Goal: Task Accomplishment & Management: Manage account settings

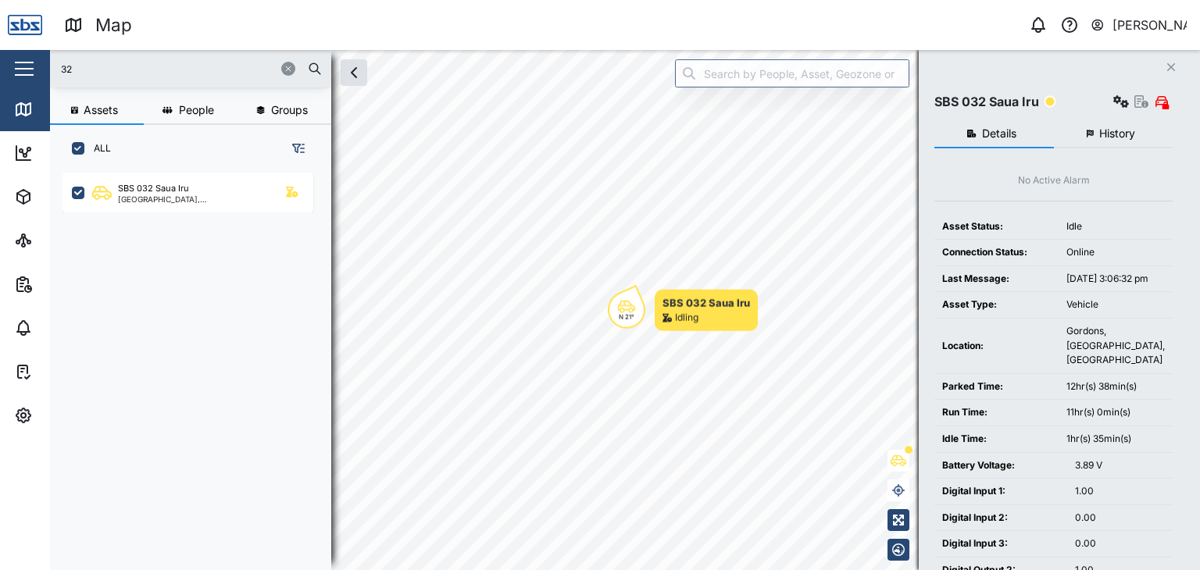
scroll to position [378, 244]
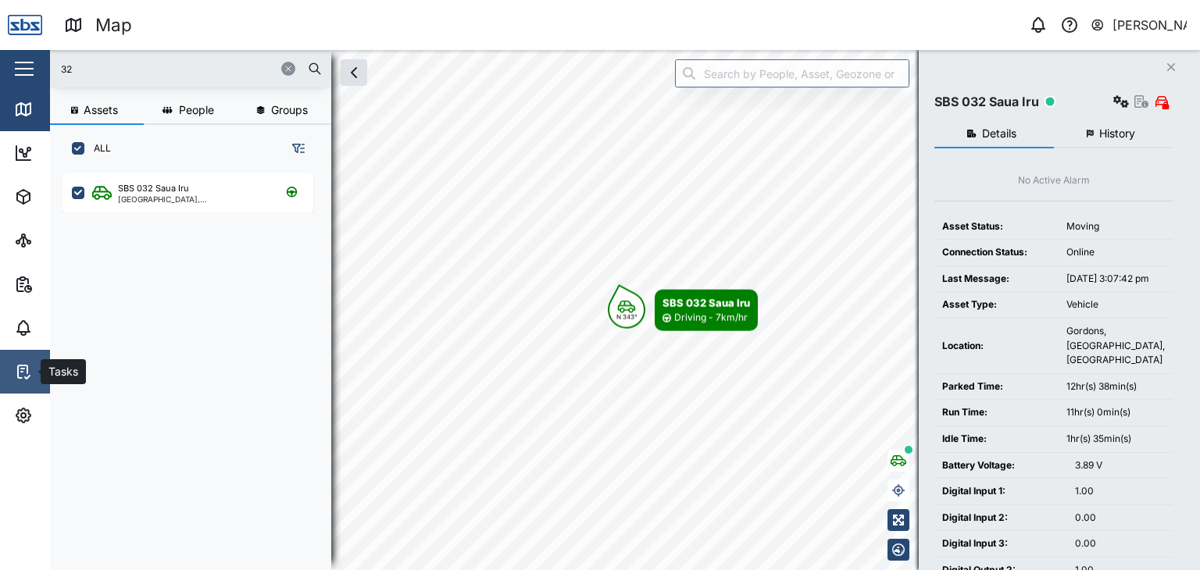
click at [22, 376] on icon at bounding box center [23, 371] width 19 height 19
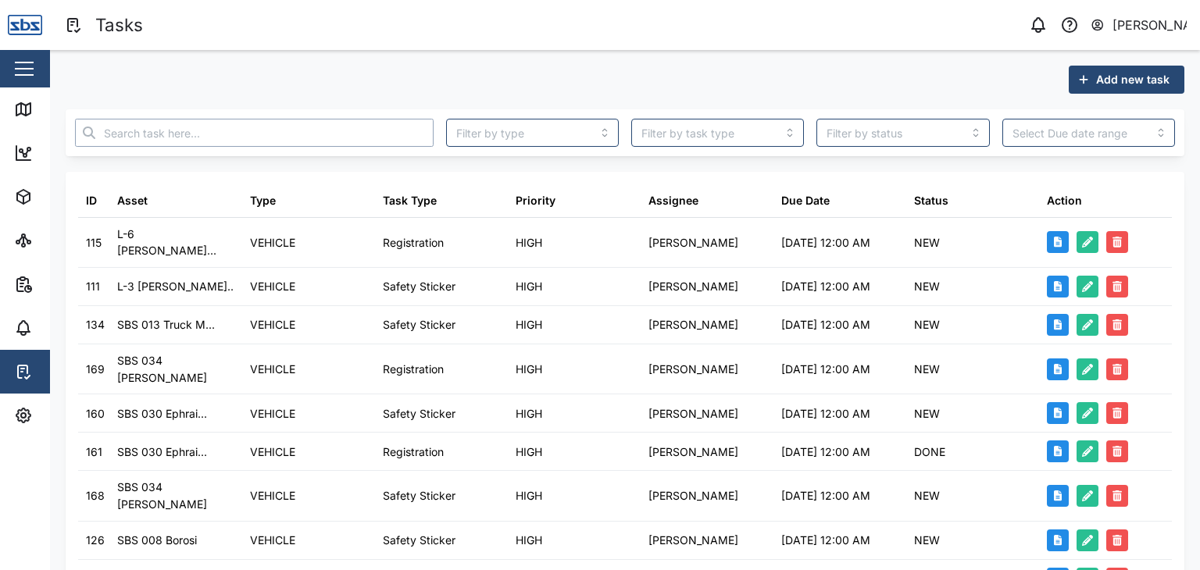
click at [219, 125] on input "text" at bounding box center [254, 133] width 359 height 28
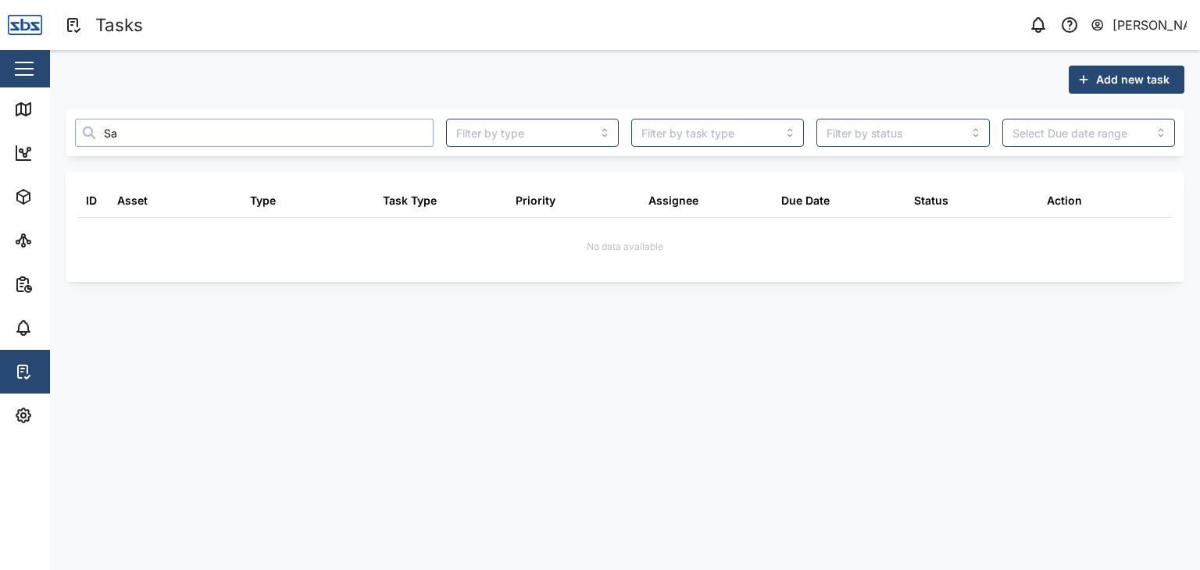
type input "S"
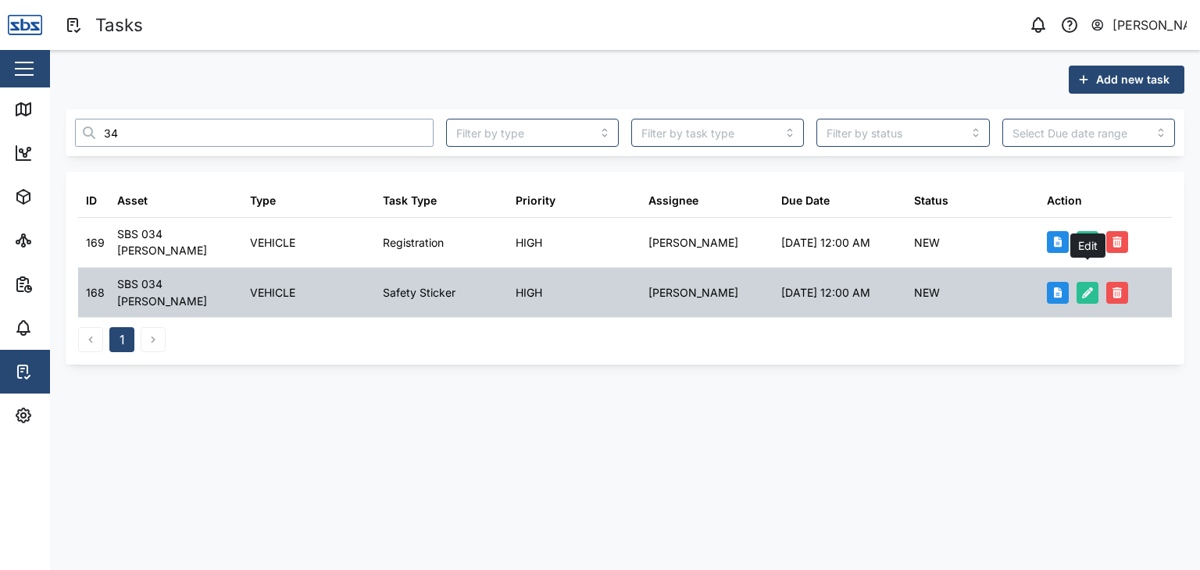
type input "34"
click at [1091, 287] on icon "button" at bounding box center [1087, 292] width 11 height 11
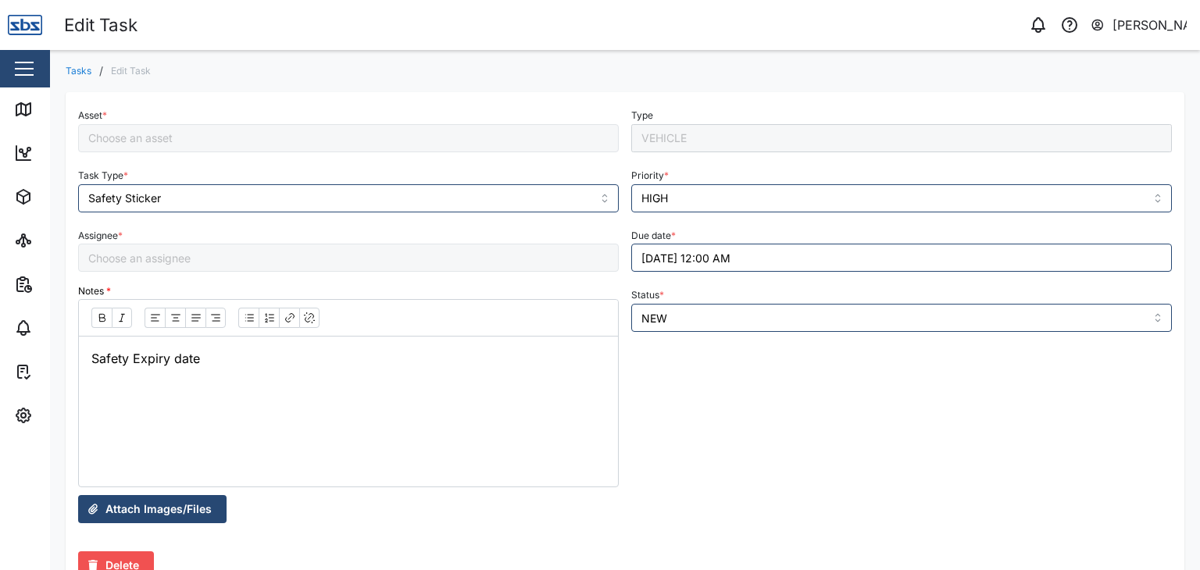
type input "[PERSON_NAME]"
type input "SBS 034 [PERSON_NAME]"
click at [666, 263] on button "[DATE] 12:00 AM" at bounding box center [901, 258] width 541 height 28
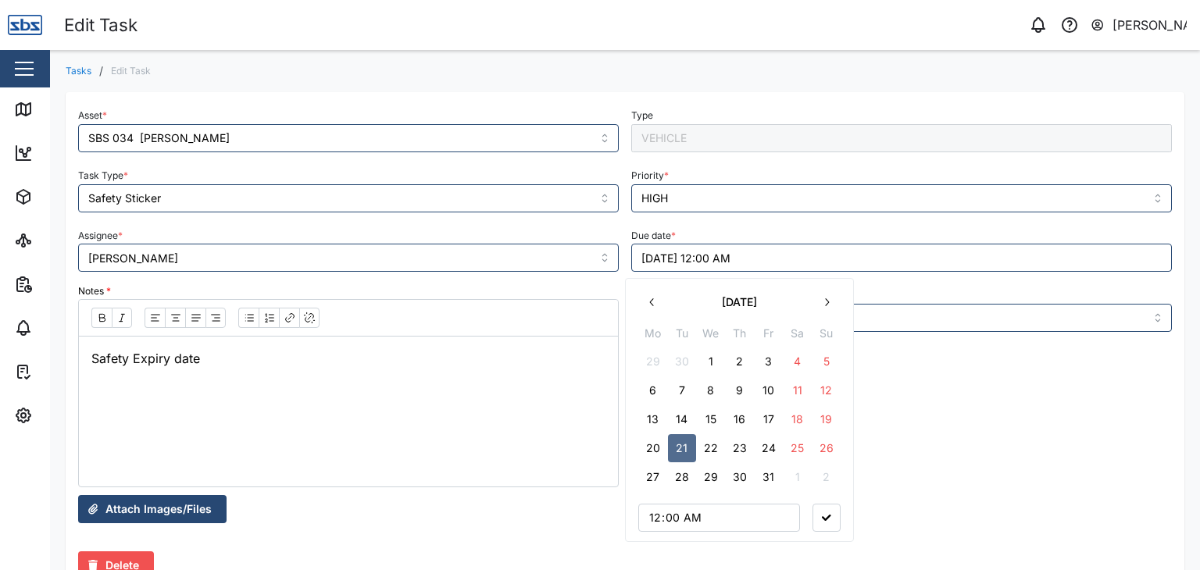
click at [824, 302] on icon "button" at bounding box center [826, 302] width 12 height 12
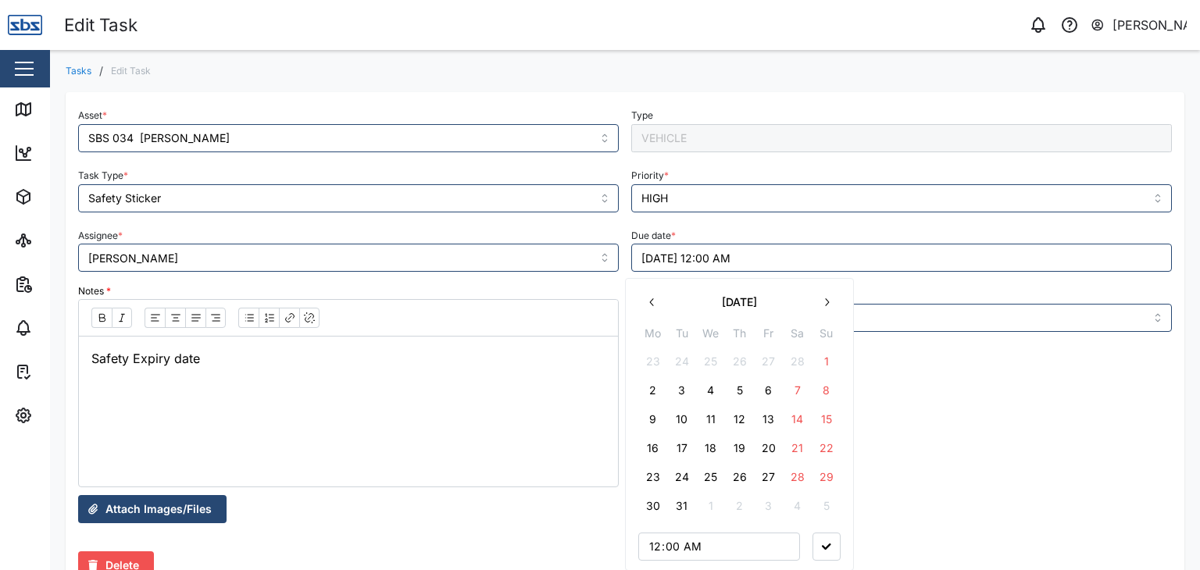
click at [824, 302] on icon "button" at bounding box center [826, 302] width 12 height 12
click at [656, 479] on button "27" at bounding box center [653, 477] width 28 height 28
click at [828, 516] on icon "button" at bounding box center [826, 518] width 9 height 6
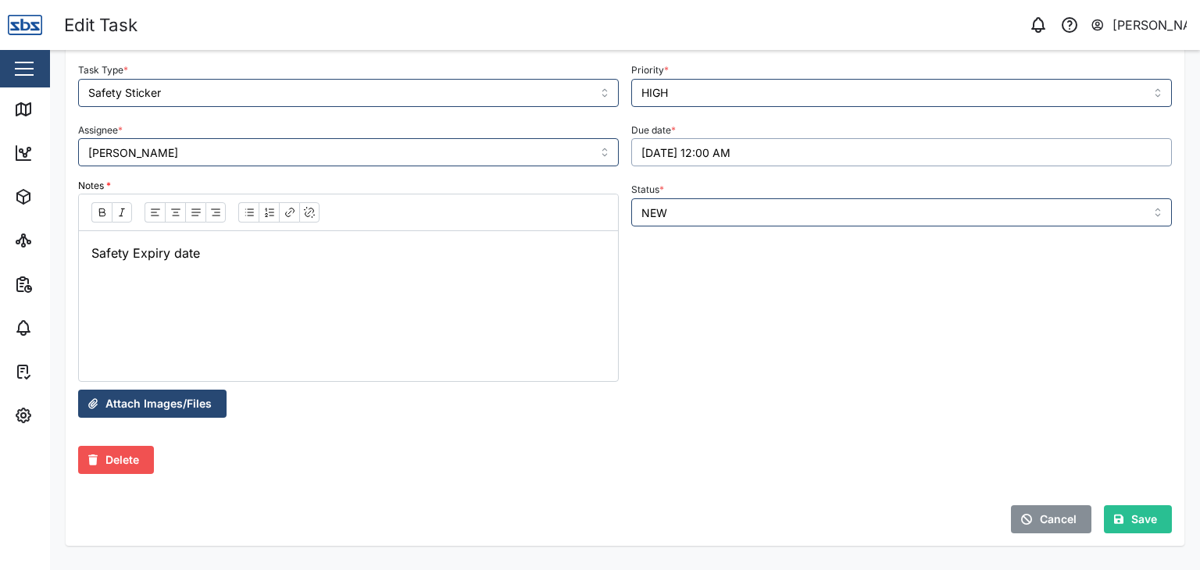
scroll to position [112, 0]
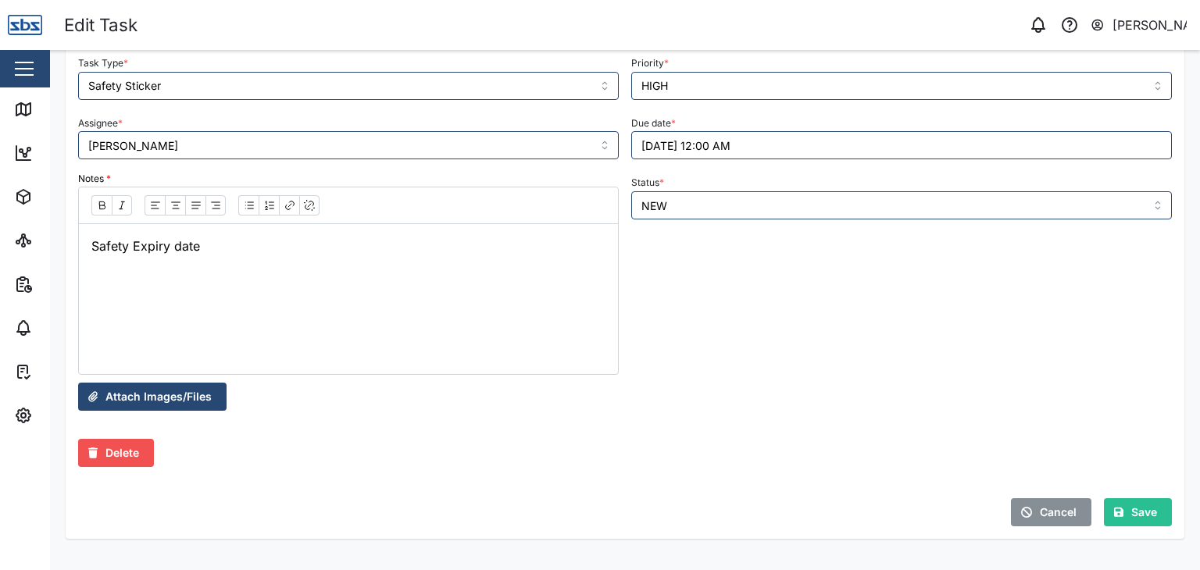
click at [1131, 514] on span "Save" at bounding box center [1144, 512] width 26 height 27
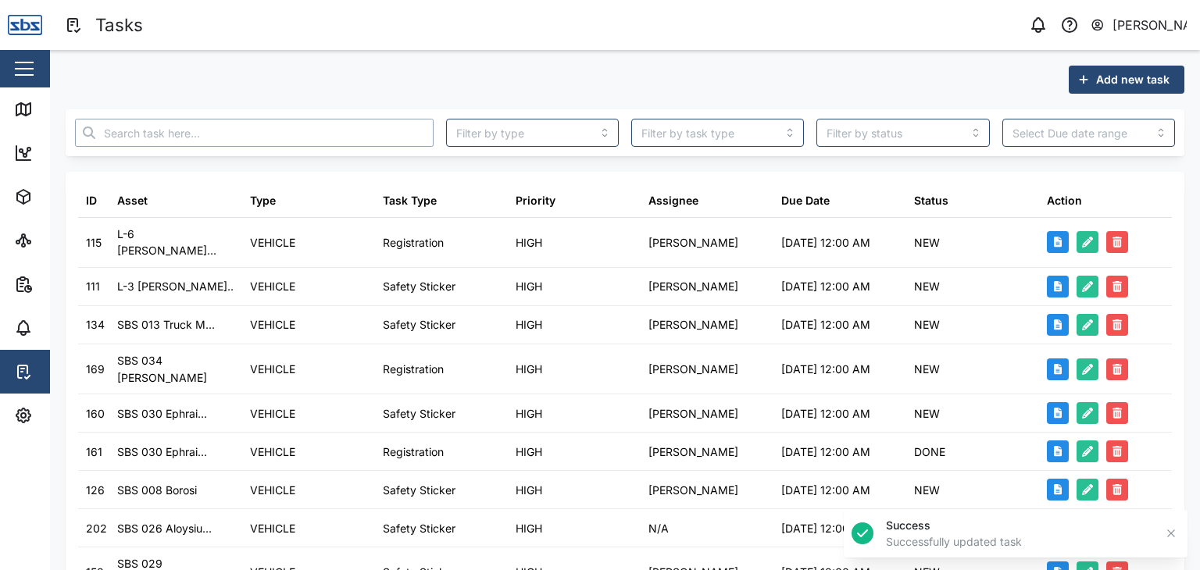
click at [223, 123] on input "text" at bounding box center [254, 133] width 359 height 28
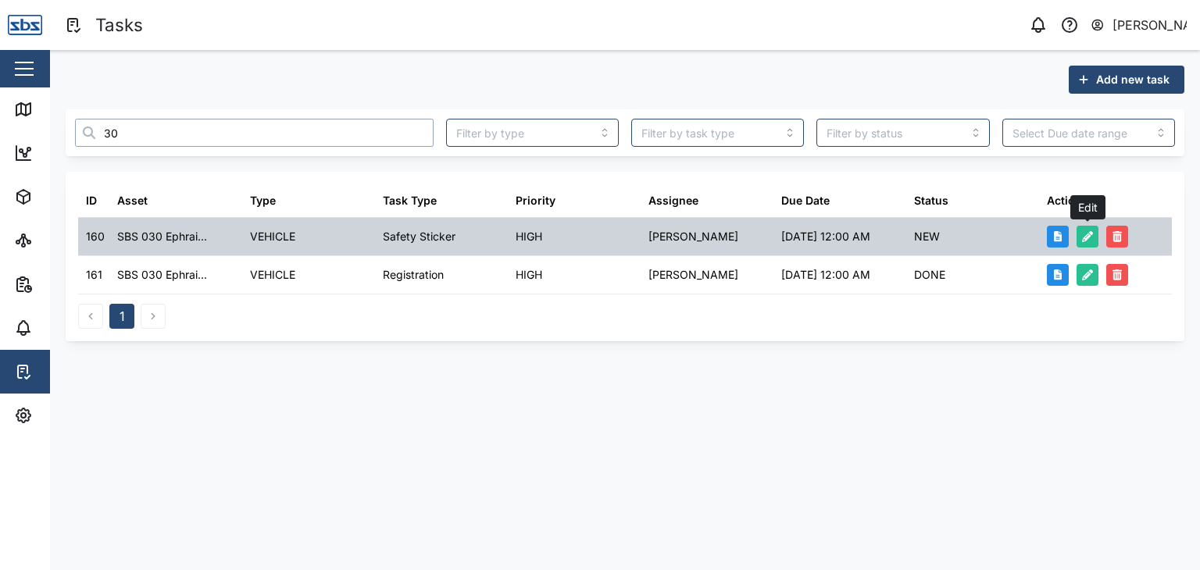
type input "30"
click at [1084, 233] on icon "button" at bounding box center [1087, 236] width 11 height 11
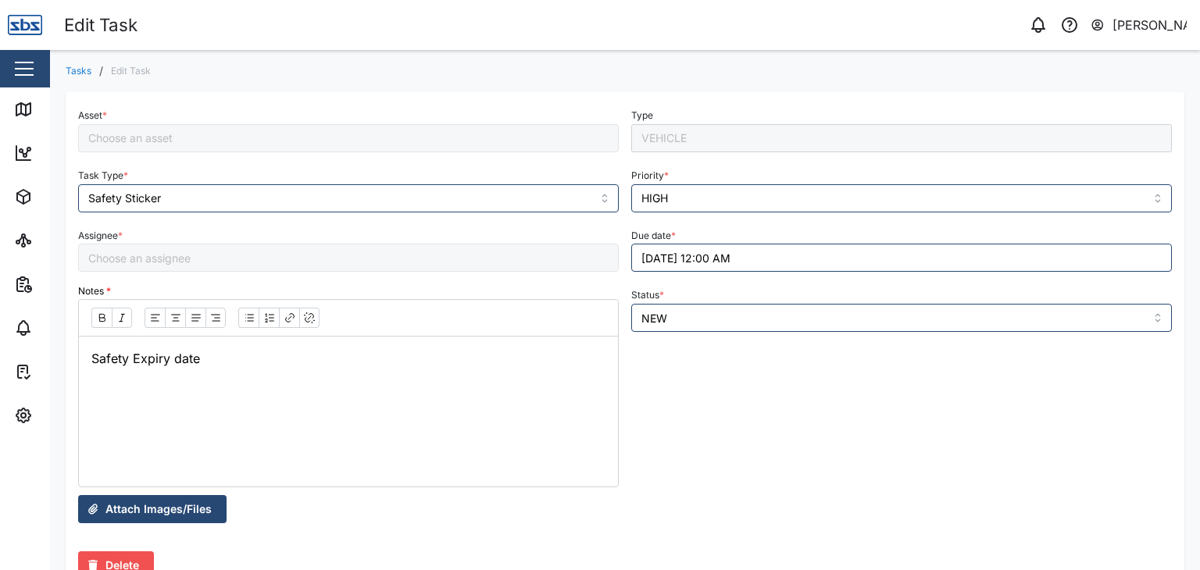
type input "[PERSON_NAME]"
type input "SBS 030 Ephraim (Wet Fire)"
click at [663, 258] on button "[DATE] 12:00 AM" at bounding box center [901, 258] width 541 height 28
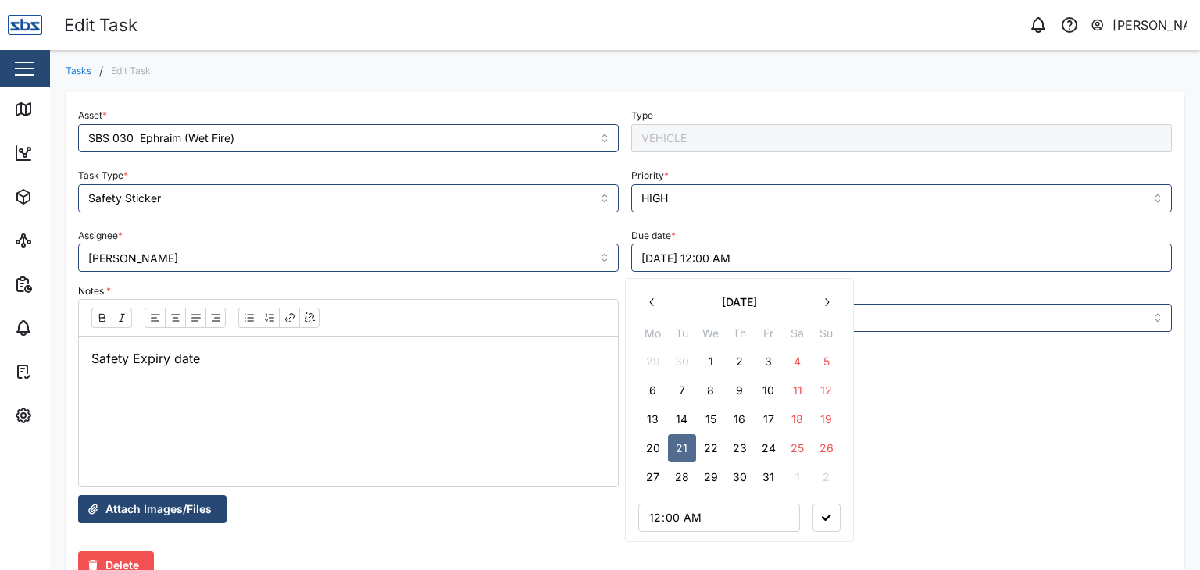
click at [828, 302] on icon "button" at bounding box center [826, 302] width 12 height 12
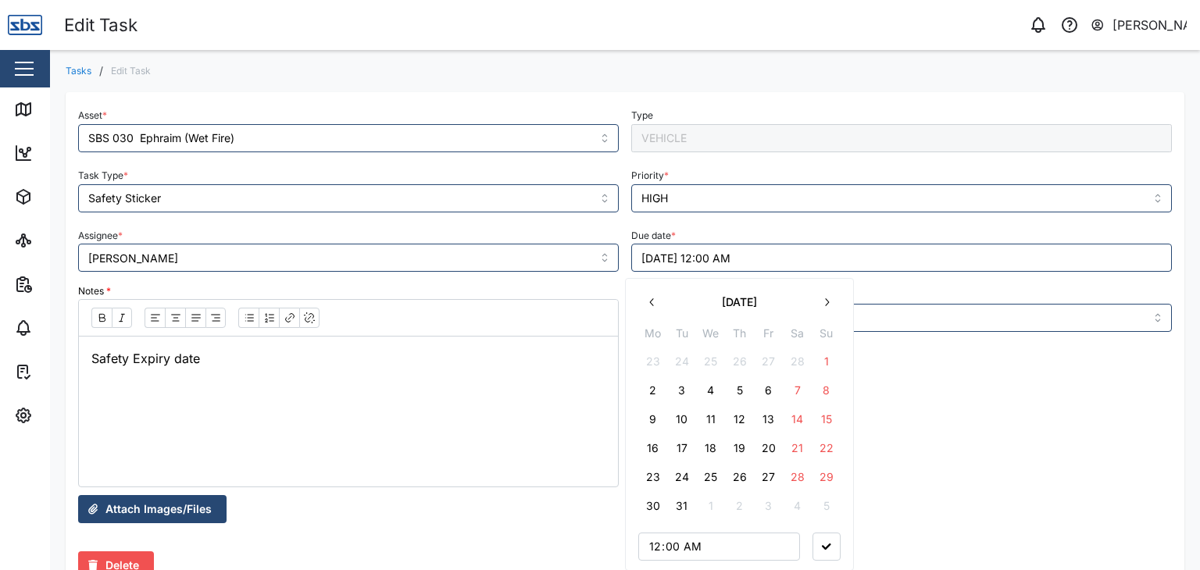
click at [828, 302] on icon "button" at bounding box center [826, 302] width 12 height 12
click at [652, 303] on icon "button" at bounding box center [652, 302] width 12 height 12
click at [684, 448] on button "21" at bounding box center [682, 448] width 28 height 28
click at [833, 518] on button "button" at bounding box center [826, 518] width 28 height 28
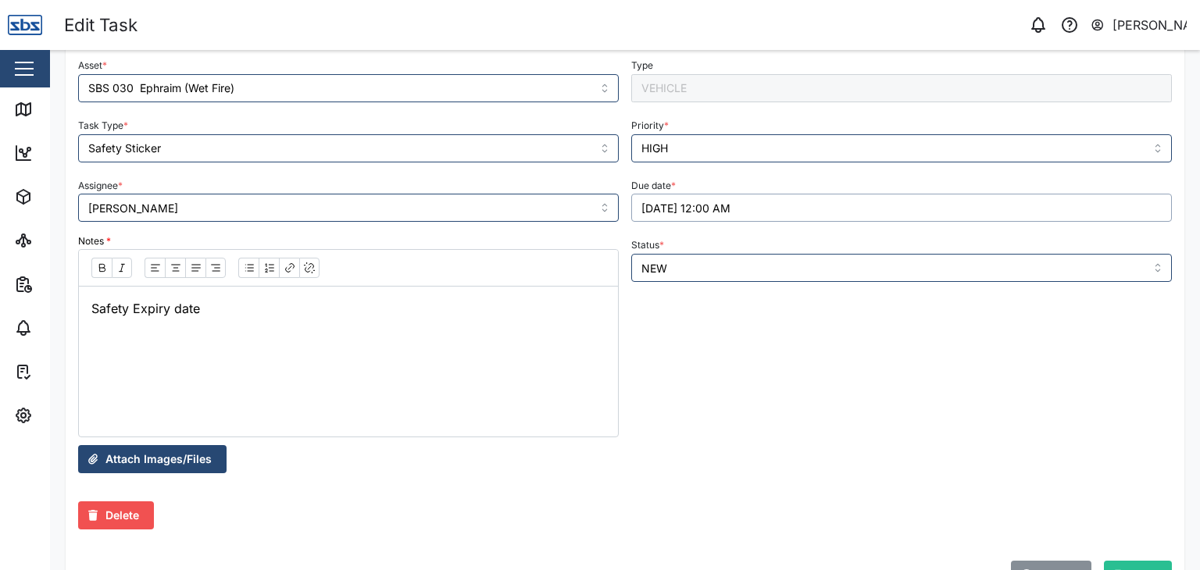
scroll to position [112, 0]
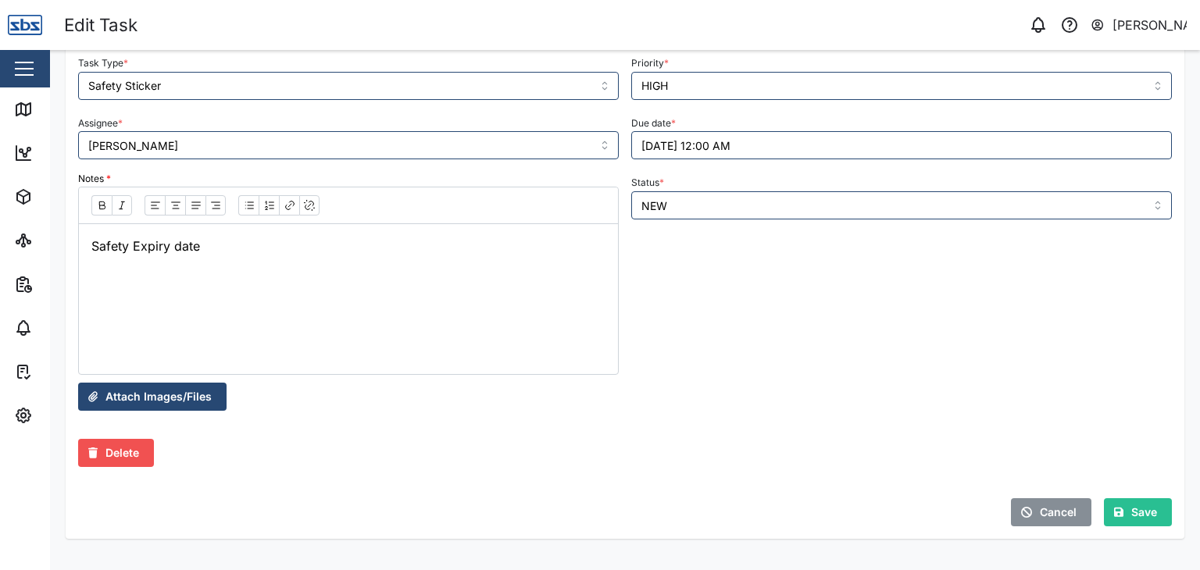
click at [1131, 513] on span "Save" at bounding box center [1144, 512] width 26 height 27
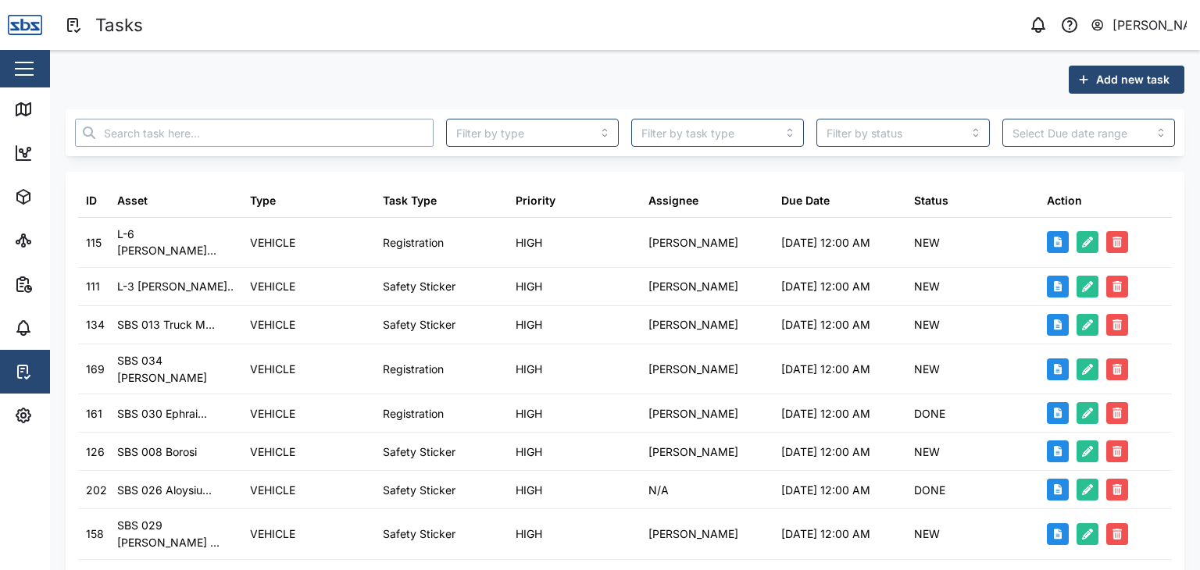
click at [162, 119] on input "text" at bounding box center [254, 133] width 359 height 28
type input "13"
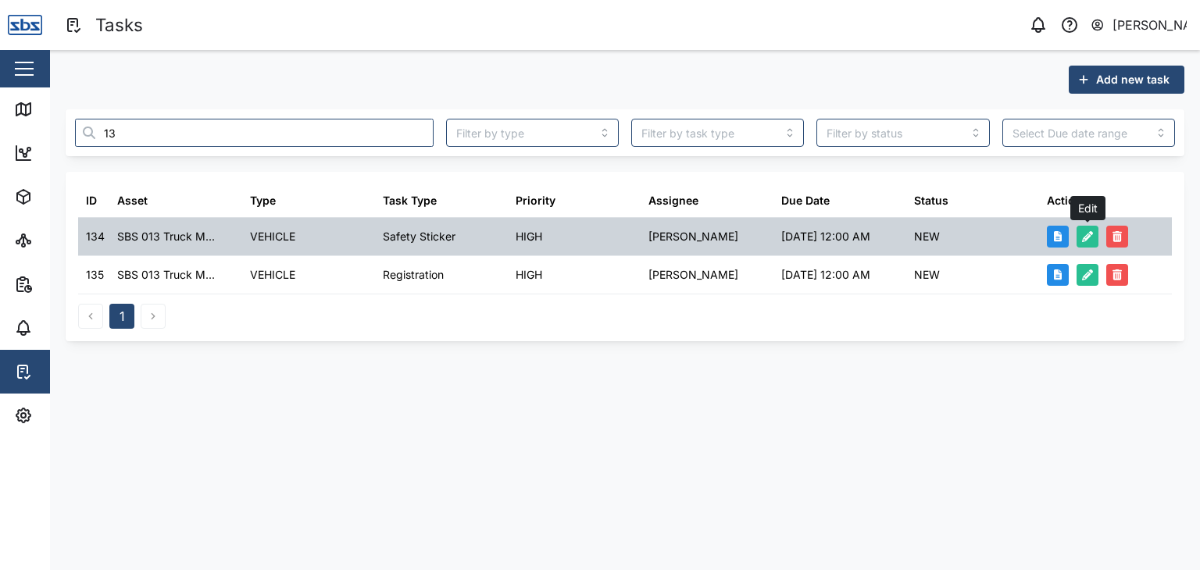
click at [1082, 241] on icon "button" at bounding box center [1087, 236] width 11 height 11
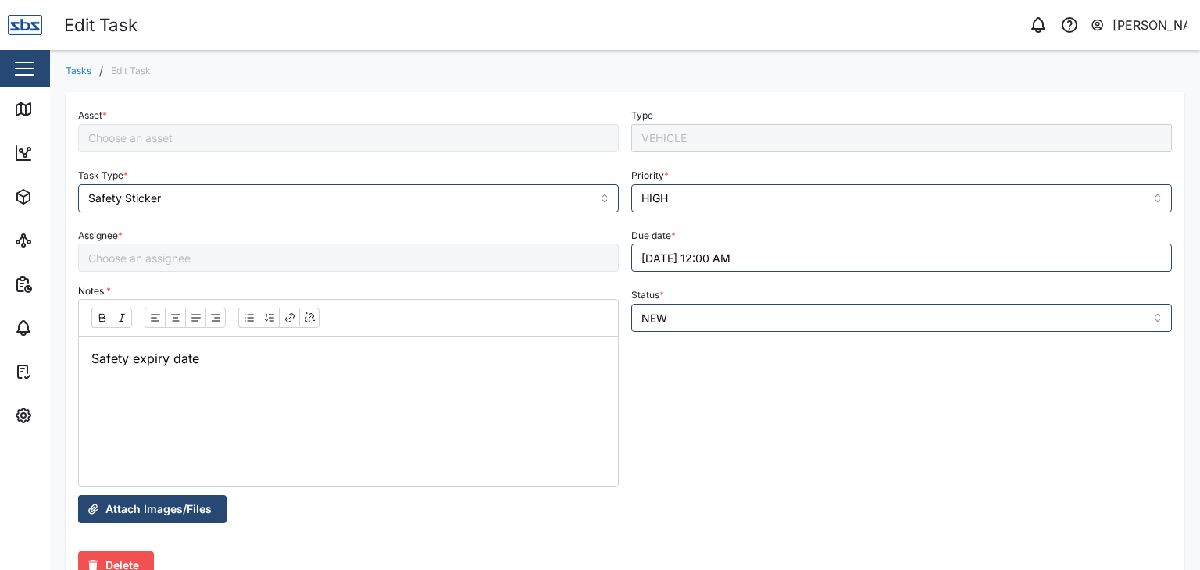
type input "[PERSON_NAME]"
type input "SBS 013 Truck Maro"
click at [676, 262] on button "[DATE] 12:00 AM" at bounding box center [901, 258] width 541 height 28
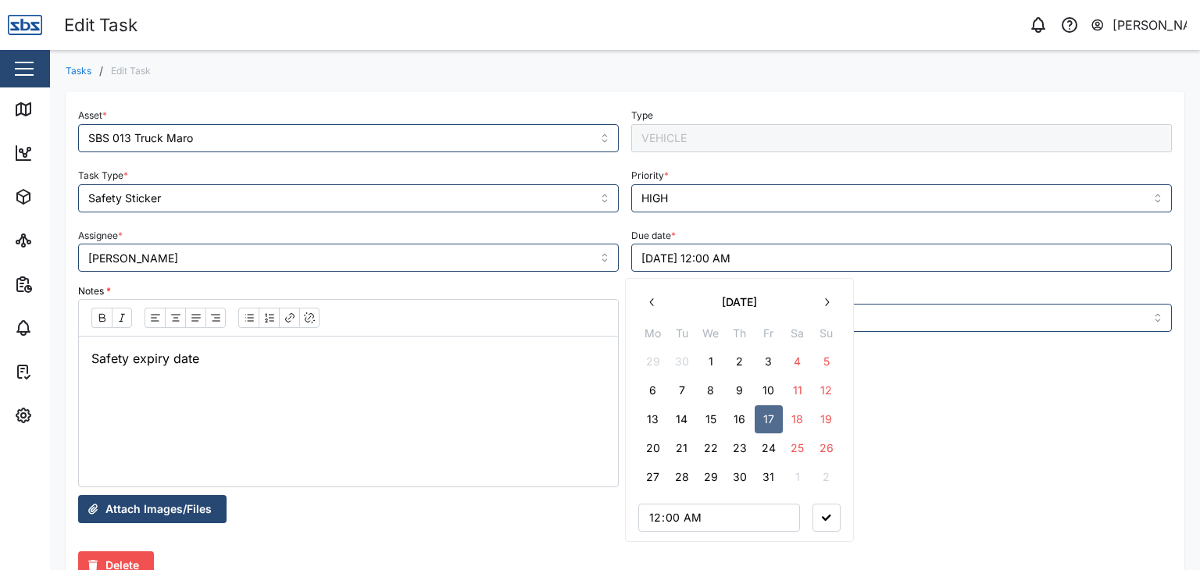
click at [823, 303] on icon "button" at bounding box center [826, 302] width 12 height 12
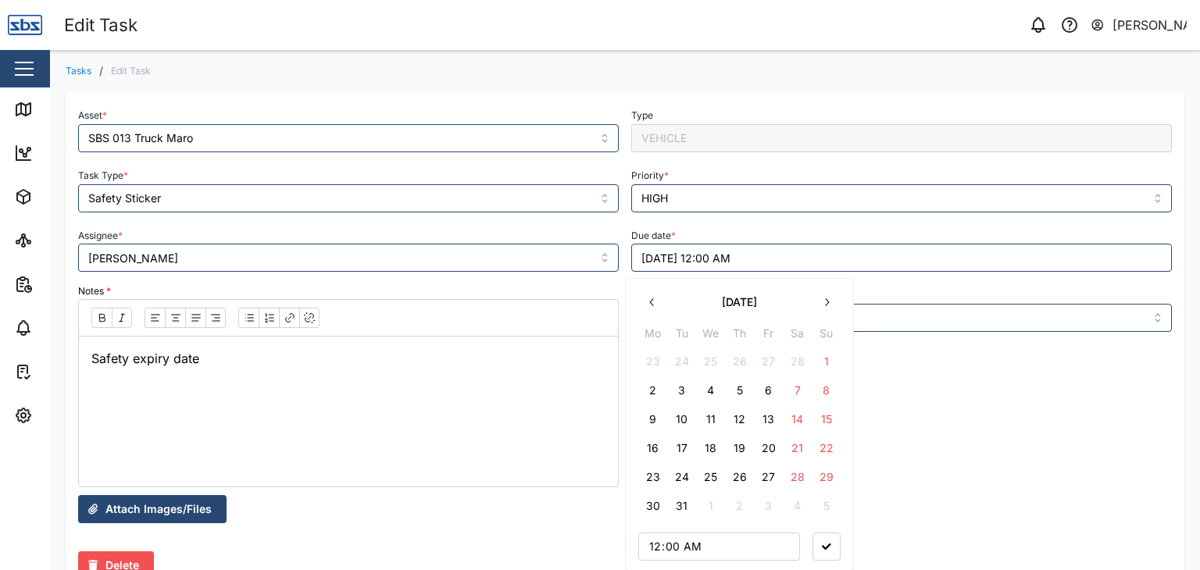
click at [823, 303] on icon "button" at bounding box center [826, 302] width 12 height 12
click at [768, 418] on button "17" at bounding box center [769, 419] width 28 height 28
click at [822, 518] on icon "button" at bounding box center [826, 518] width 9 height 6
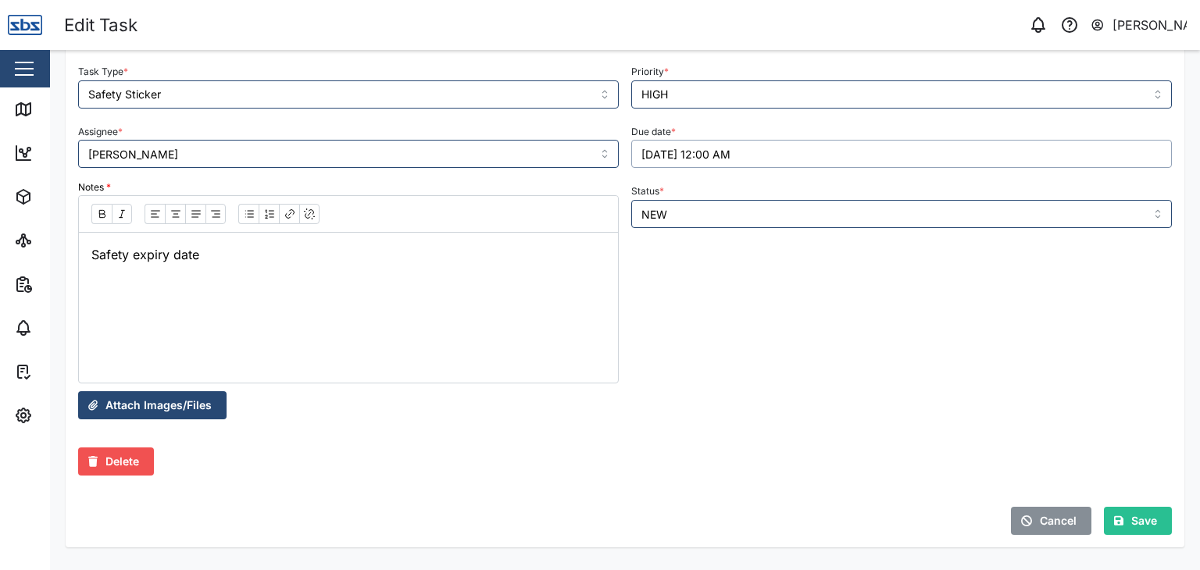
scroll to position [112, 0]
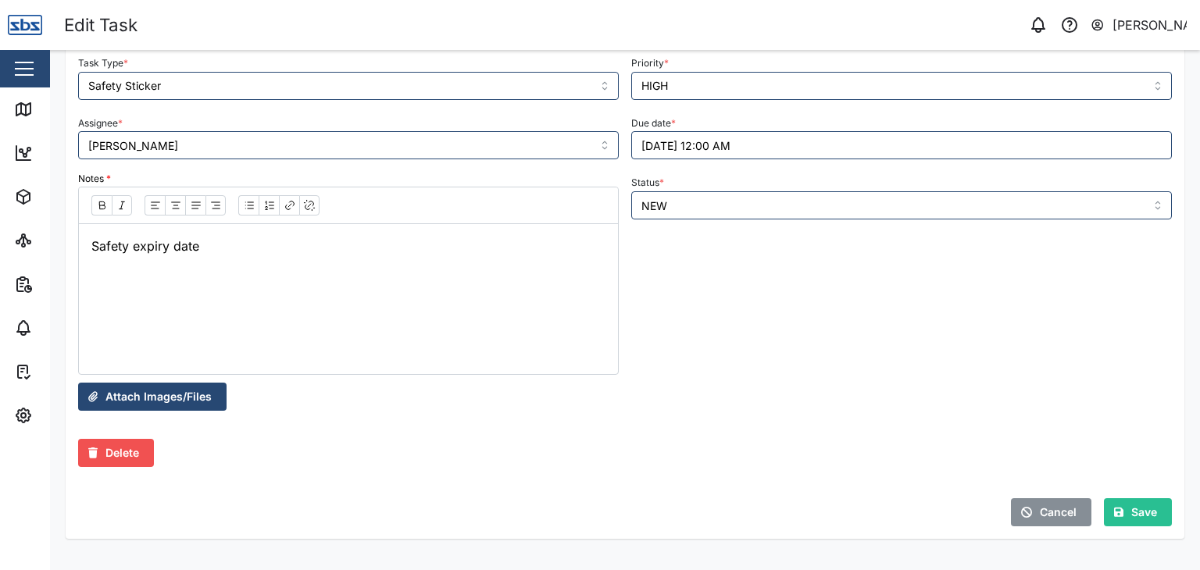
click at [1136, 510] on span "Save" at bounding box center [1144, 512] width 26 height 27
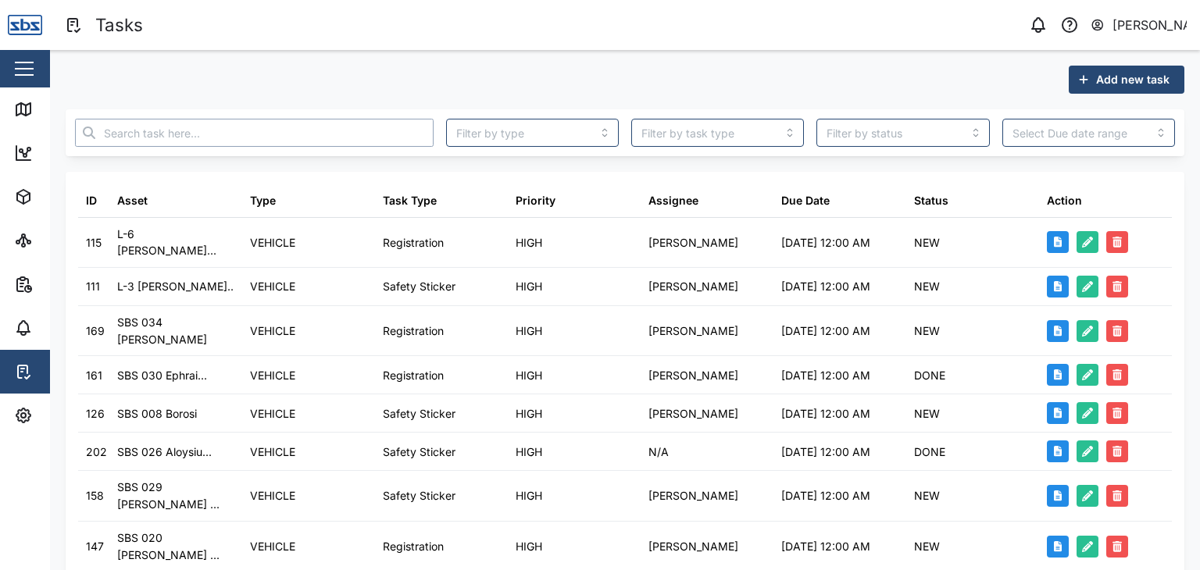
click at [190, 137] on input "text" at bounding box center [254, 133] width 359 height 28
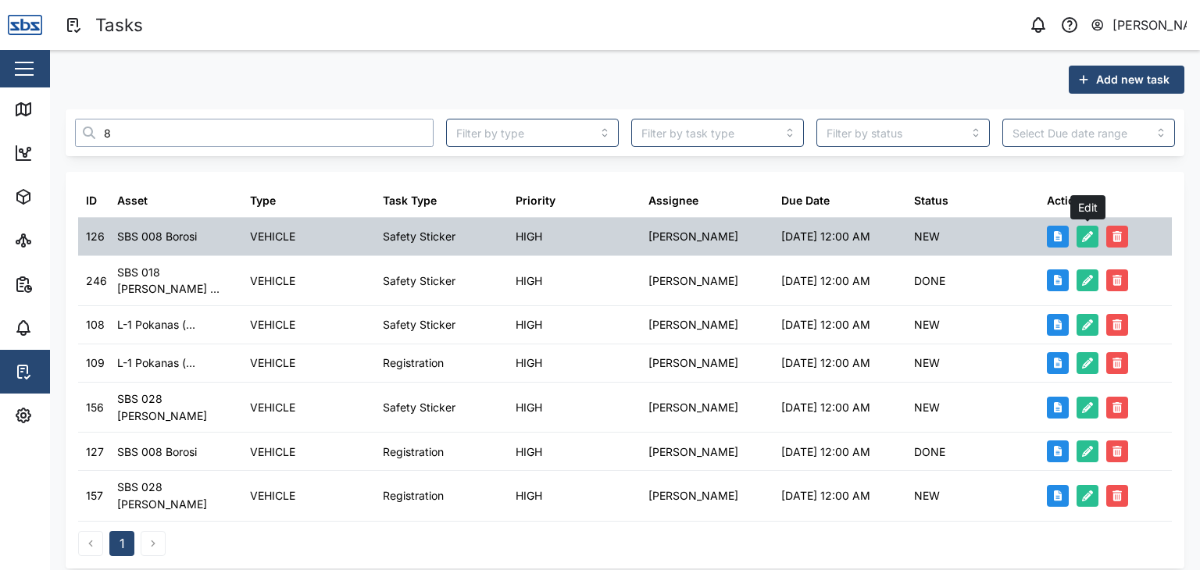
type input "8"
click at [1087, 234] on icon "button" at bounding box center [1087, 236] width 11 height 11
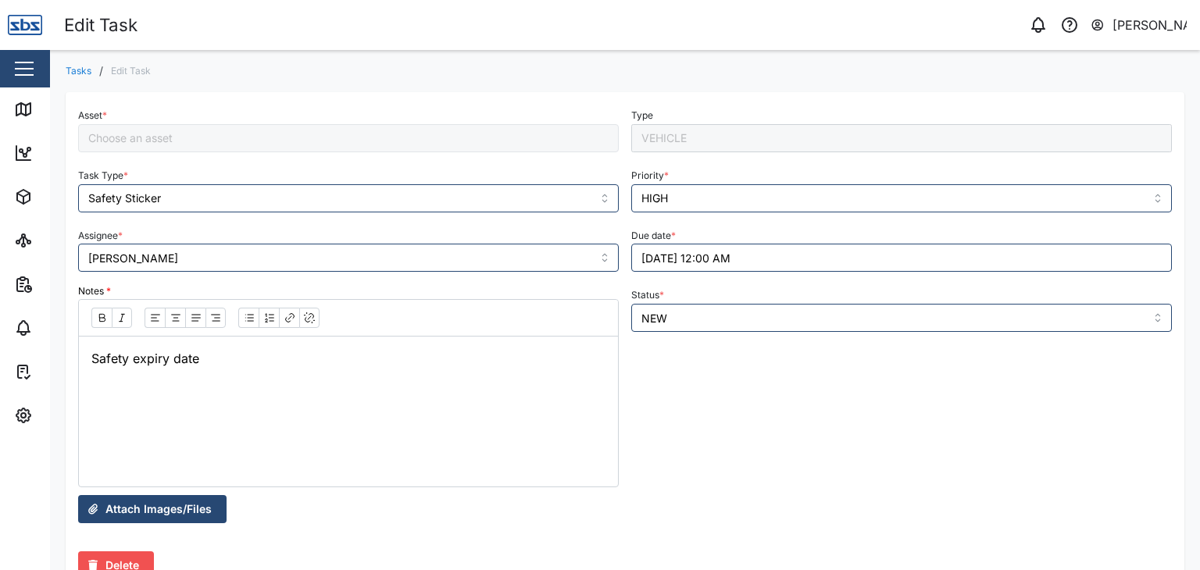
type input "SBS 008 Borosi"
click at [661, 254] on button "[DATE] 12:00 AM" at bounding box center [901, 258] width 541 height 28
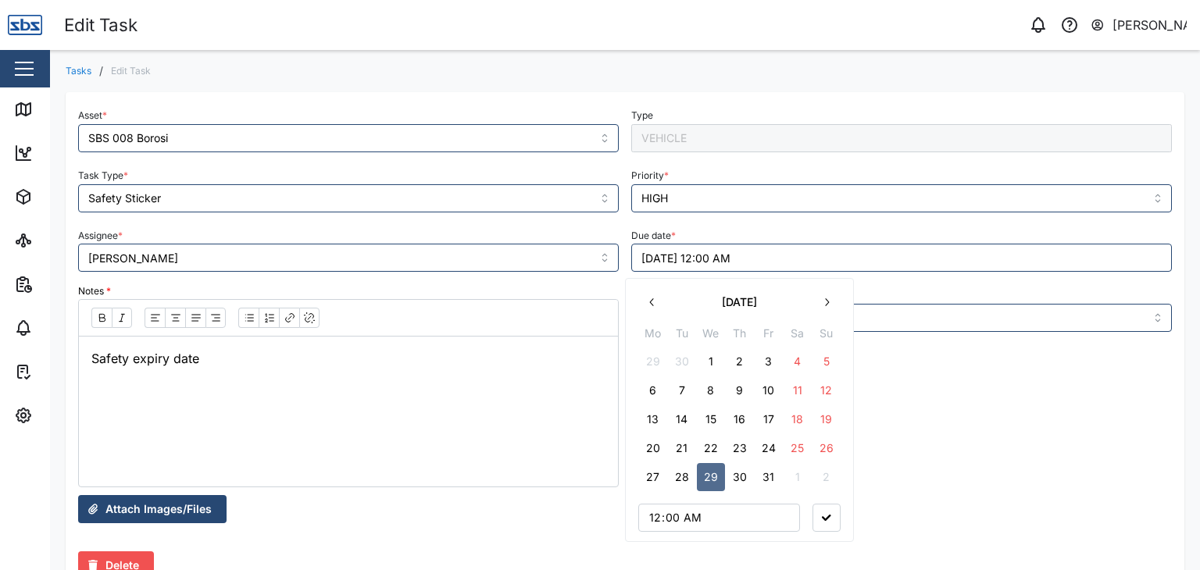
click at [822, 302] on icon "button" at bounding box center [826, 302] width 12 height 12
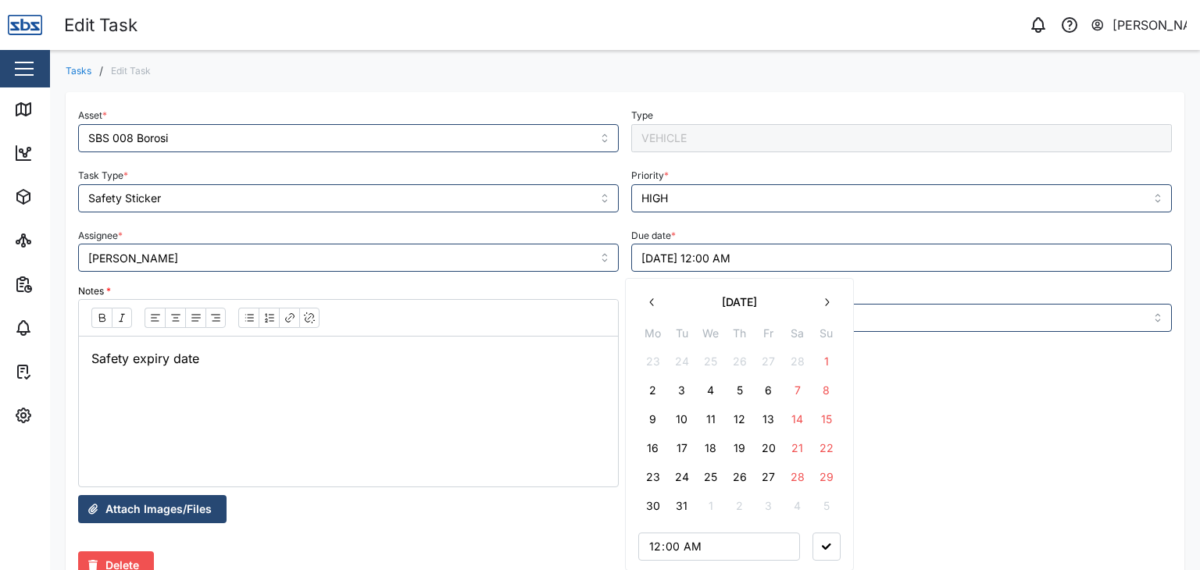
click at [822, 302] on icon "button" at bounding box center [826, 302] width 12 height 12
click at [714, 479] on button "29" at bounding box center [711, 477] width 28 height 28
click at [830, 514] on button "button" at bounding box center [826, 518] width 28 height 28
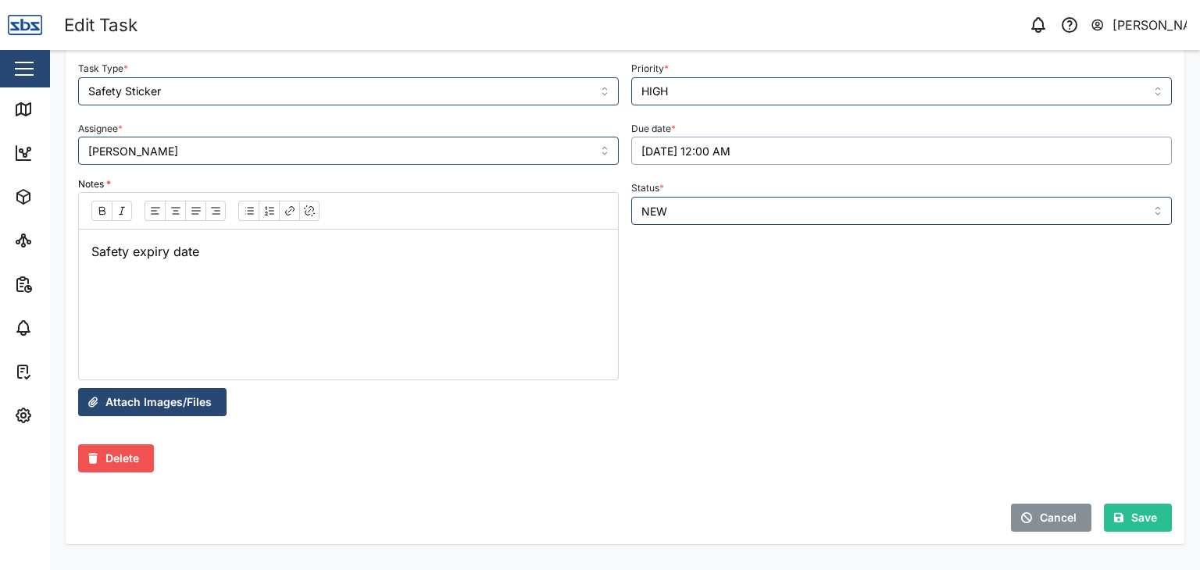
scroll to position [112, 0]
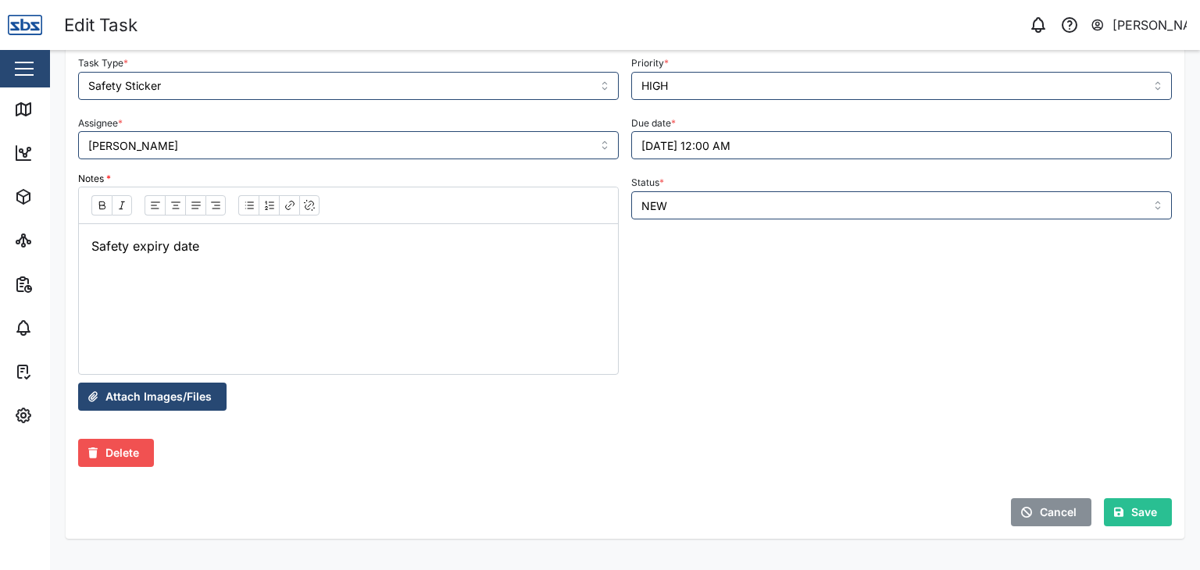
click at [1139, 513] on span "Save" at bounding box center [1144, 512] width 26 height 27
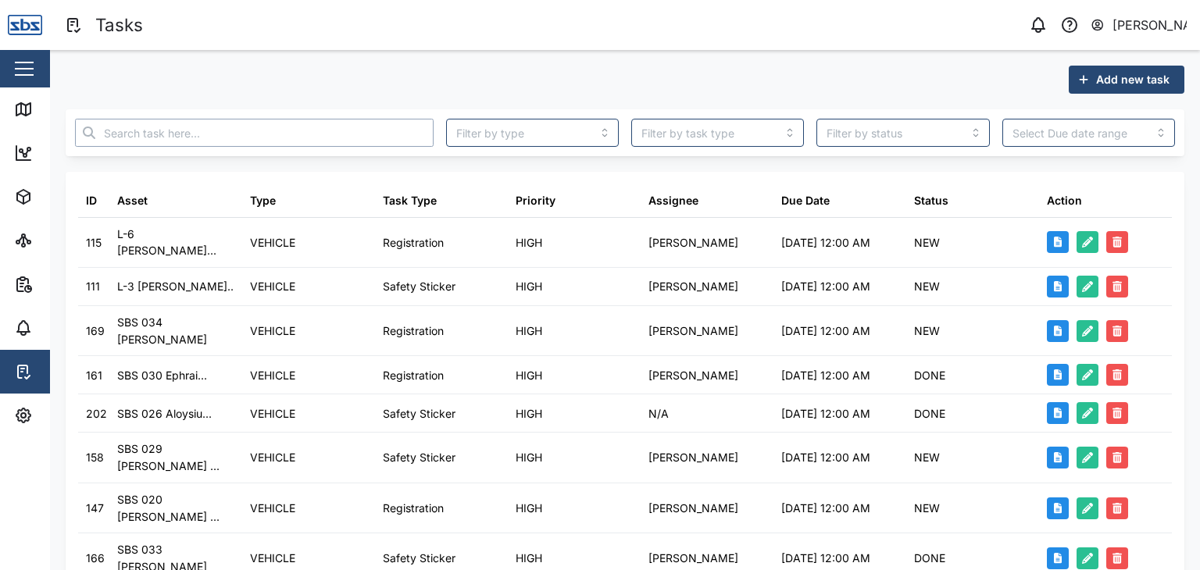
click at [222, 128] on input "text" at bounding box center [254, 133] width 359 height 28
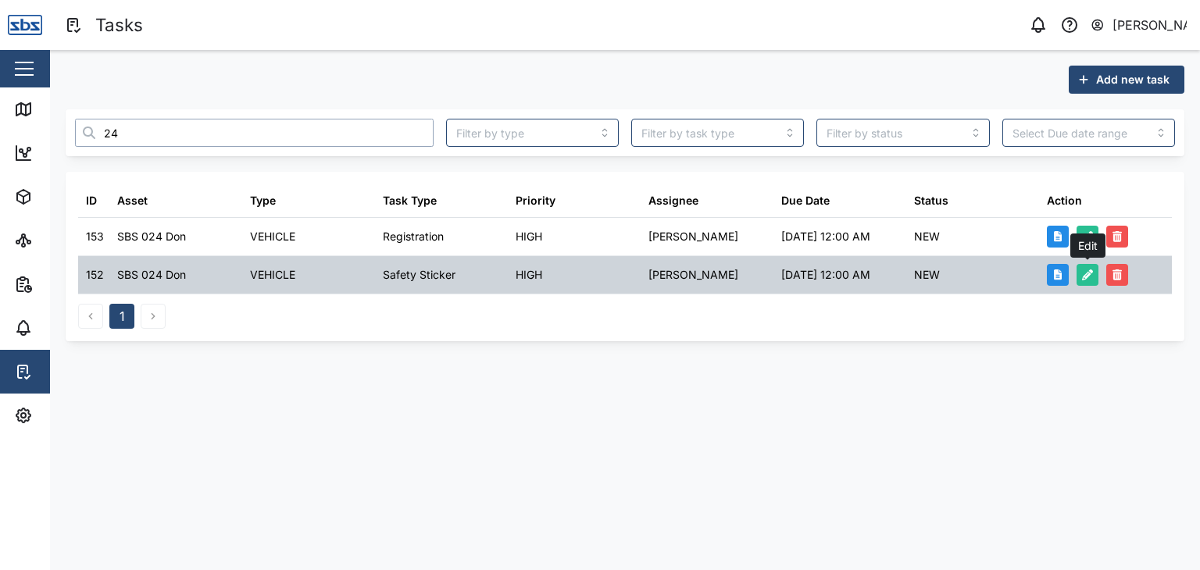
type input "24"
click at [1092, 270] on icon "button" at bounding box center [1087, 275] width 11 height 11
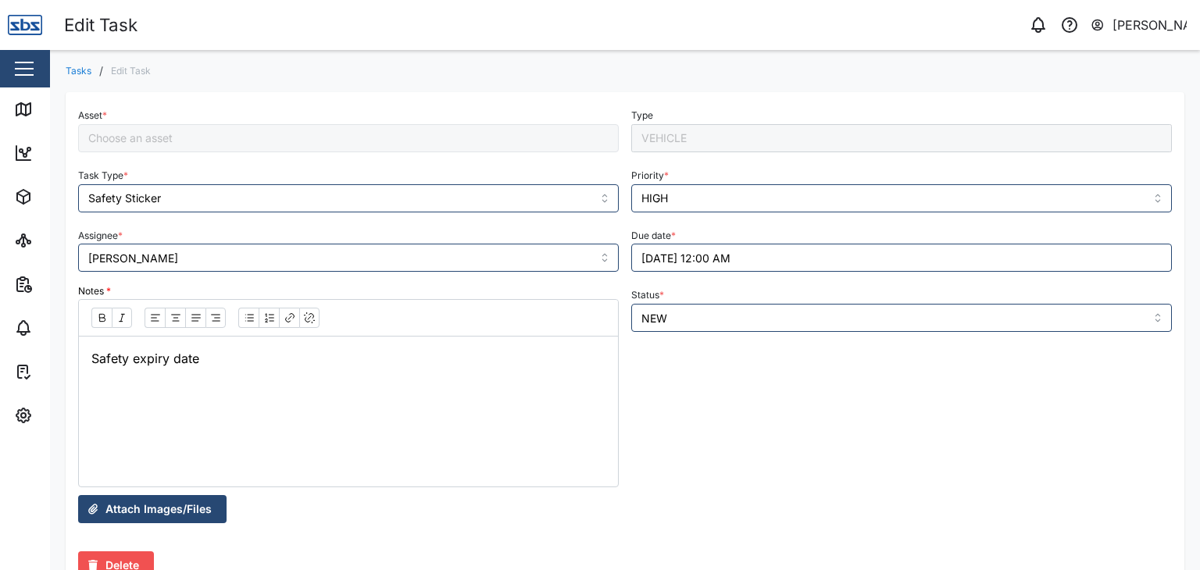
type input "SBS 024 Don"
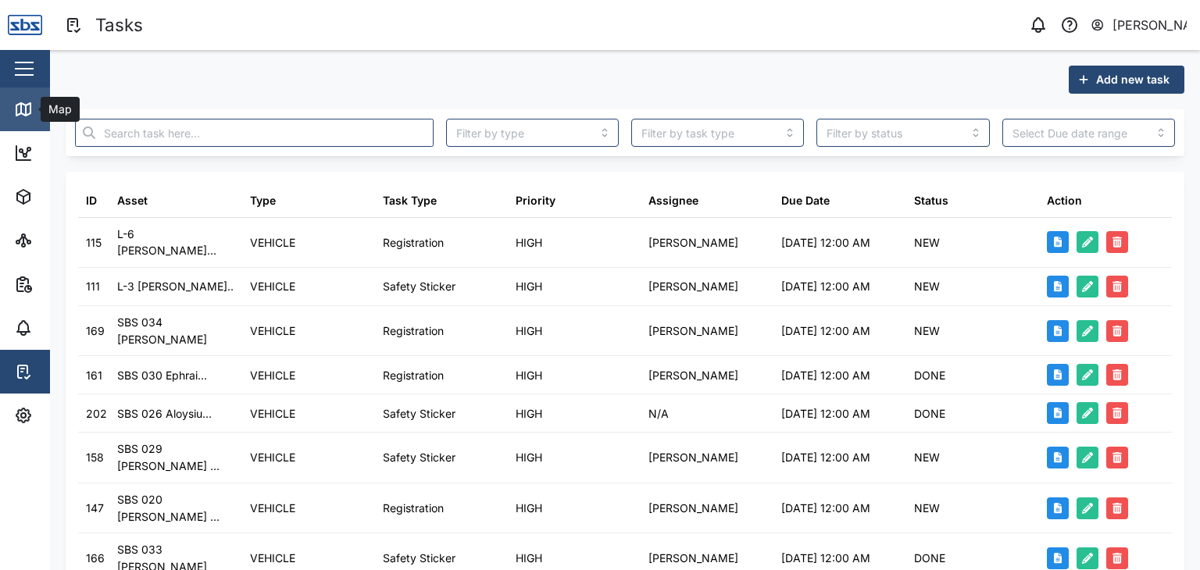
click at [22, 114] on icon at bounding box center [23, 109] width 14 height 12
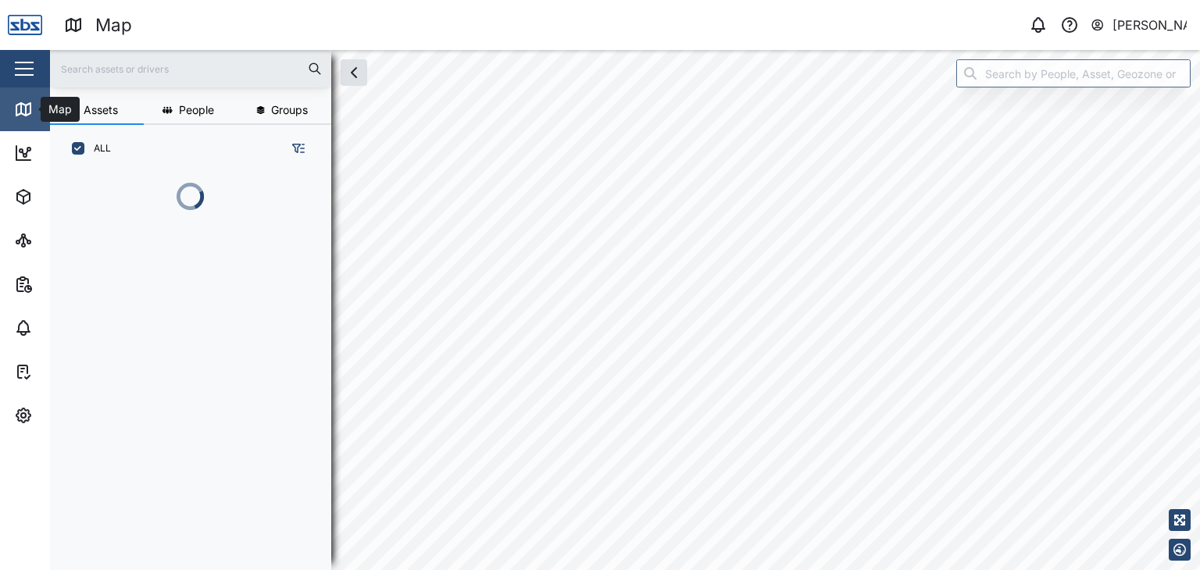
scroll to position [378, 244]
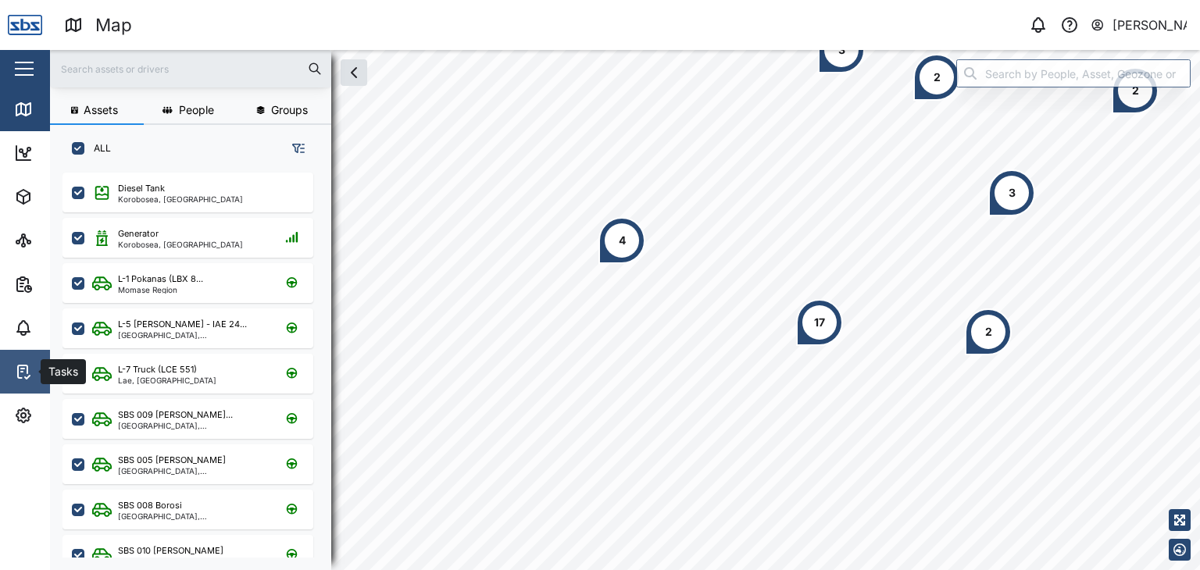
click at [30, 377] on icon at bounding box center [23, 371] width 19 height 19
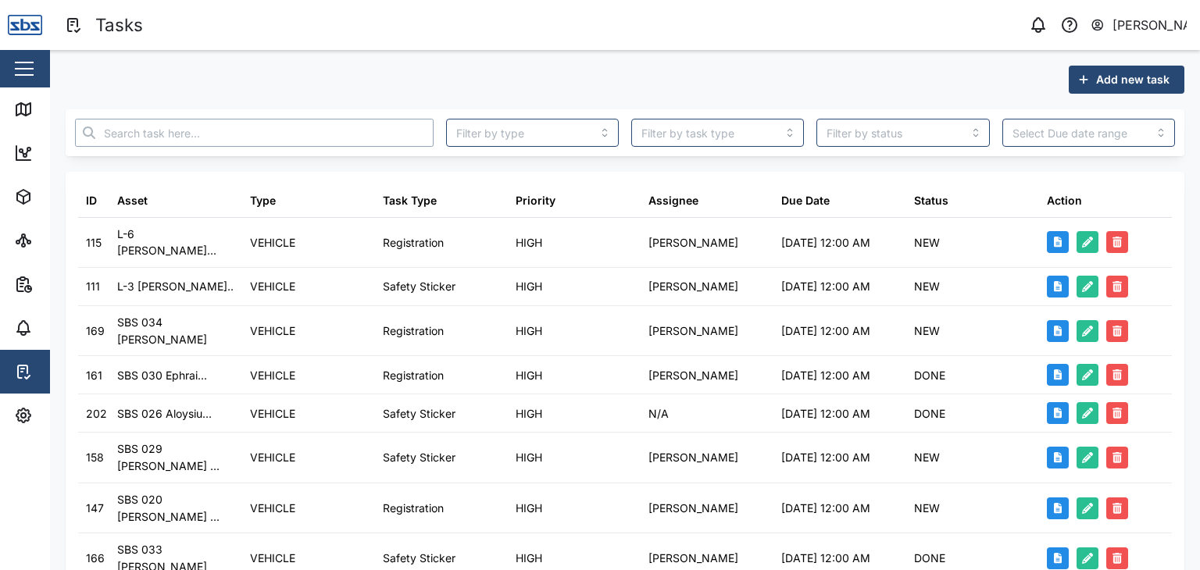
click at [118, 129] on input "text" at bounding box center [254, 133] width 359 height 28
type input "21"
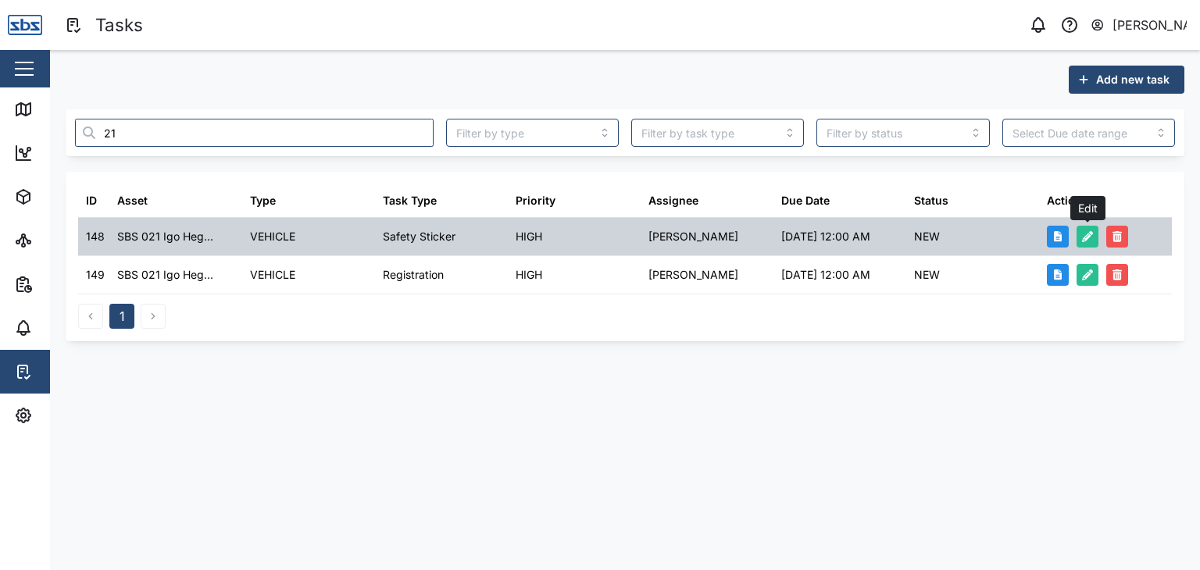
click at [1084, 234] on icon "button" at bounding box center [1087, 236] width 11 height 11
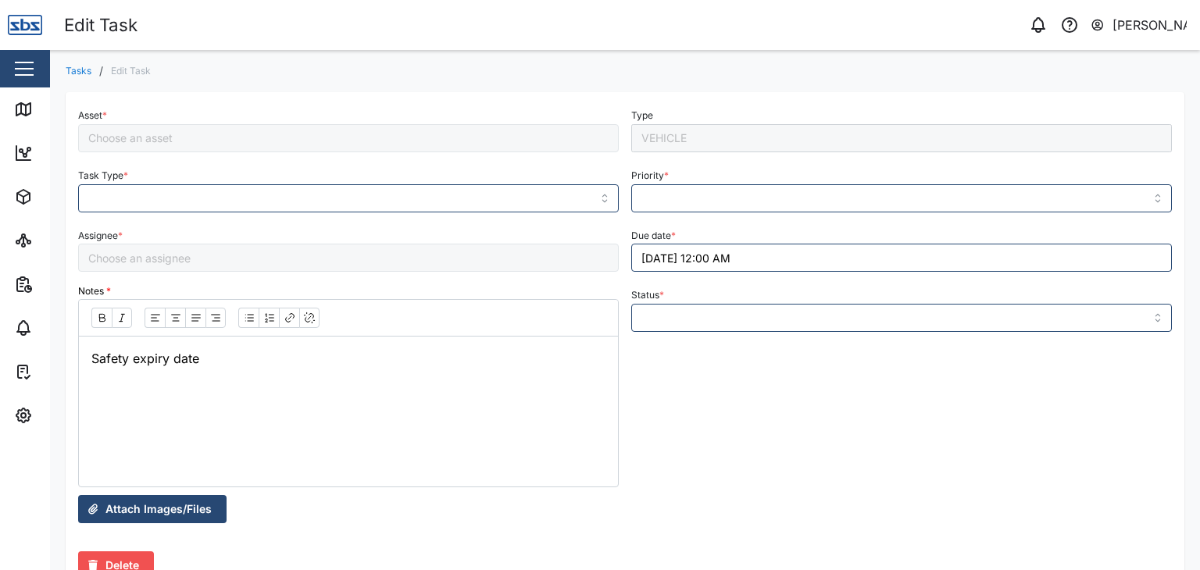
type input "Safety Sticker"
type input "HIGH"
type input "NEW"
type input "[PERSON_NAME]"
type input "SBS 021 [PERSON_NAME]"
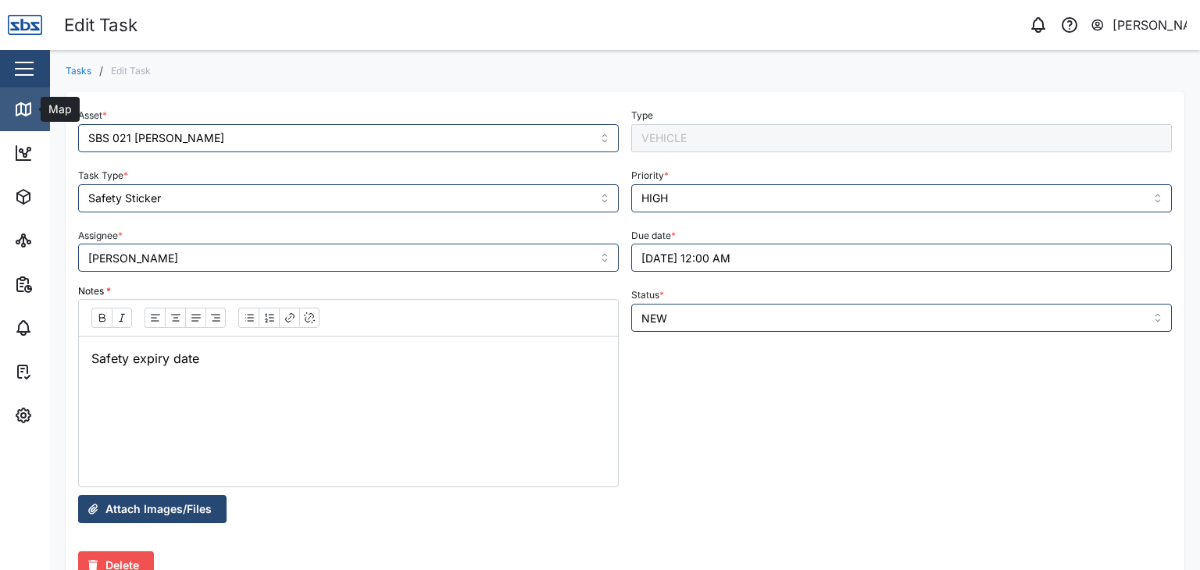
click at [27, 106] on icon at bounding box center [23, 109] width 19 height 19
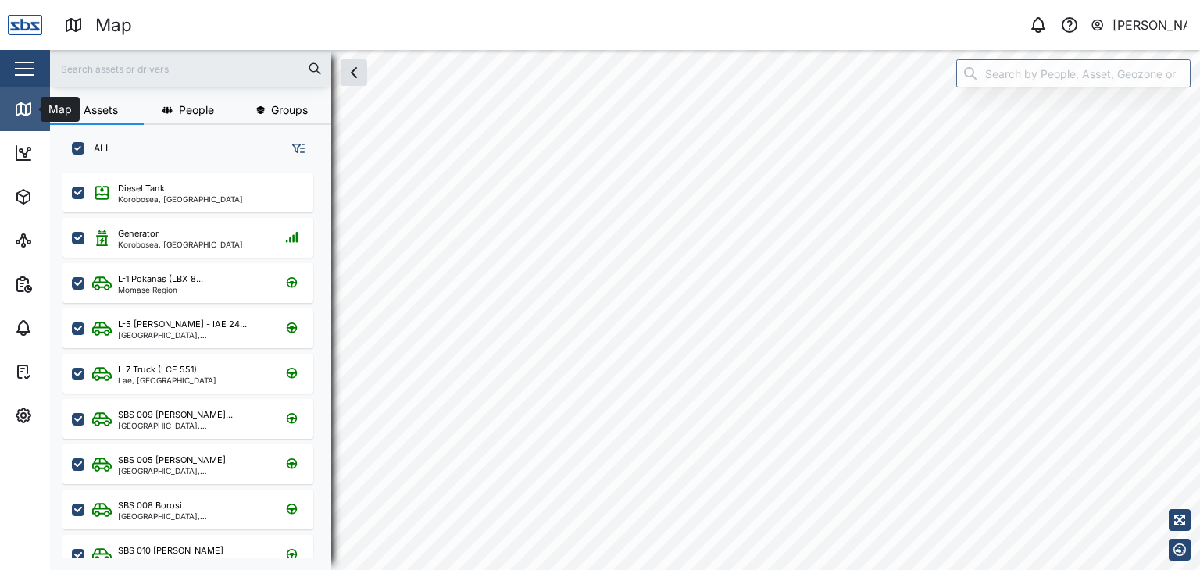
checkbox input "true"
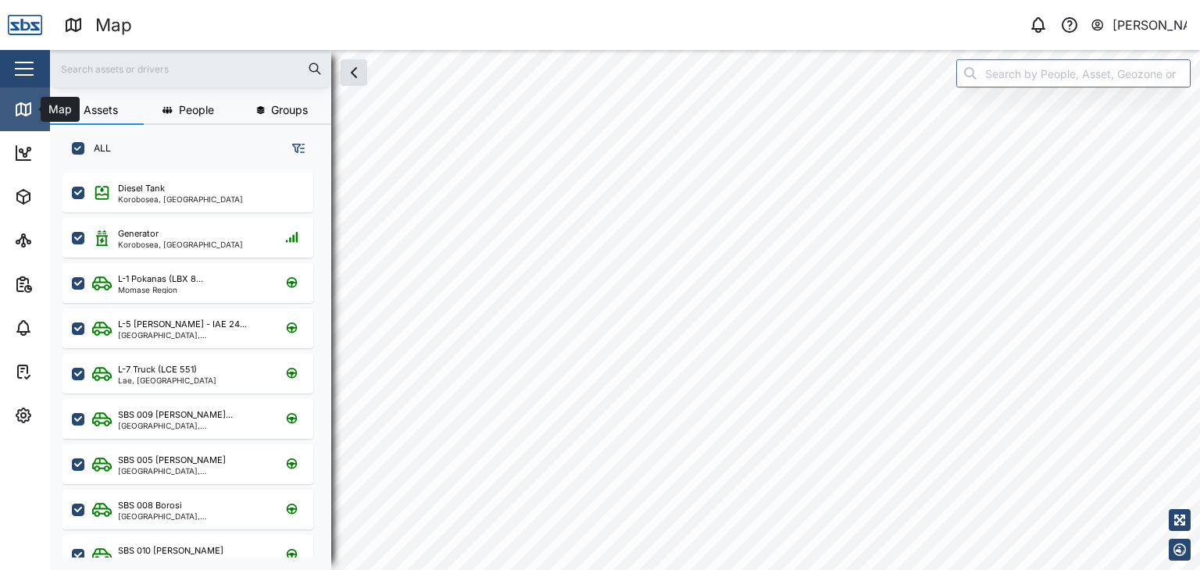
checkbox input "true"
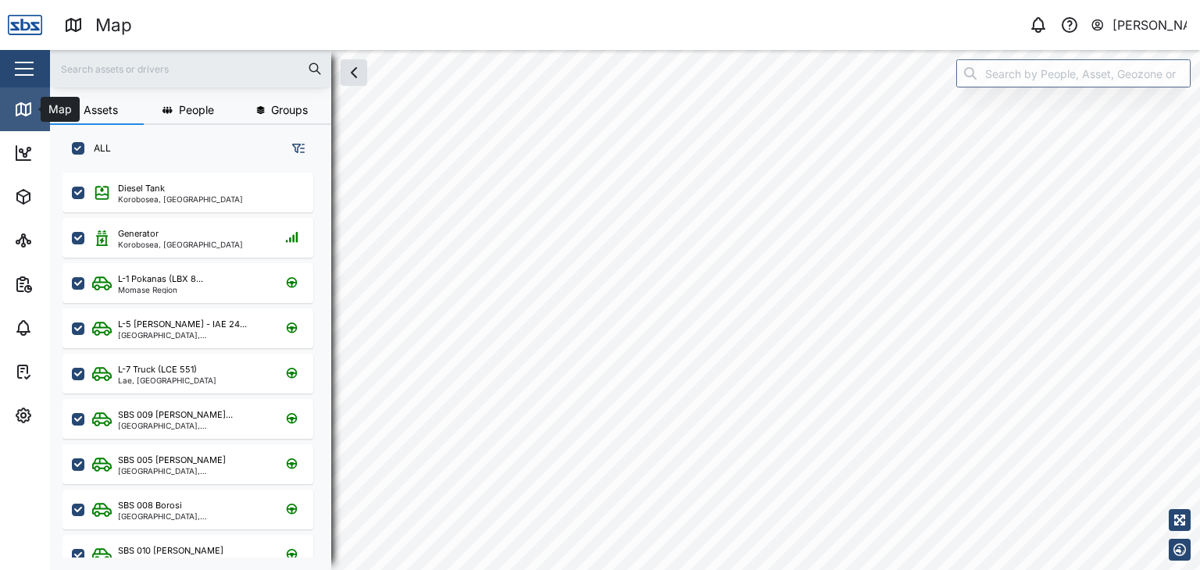
checkbox input "true"
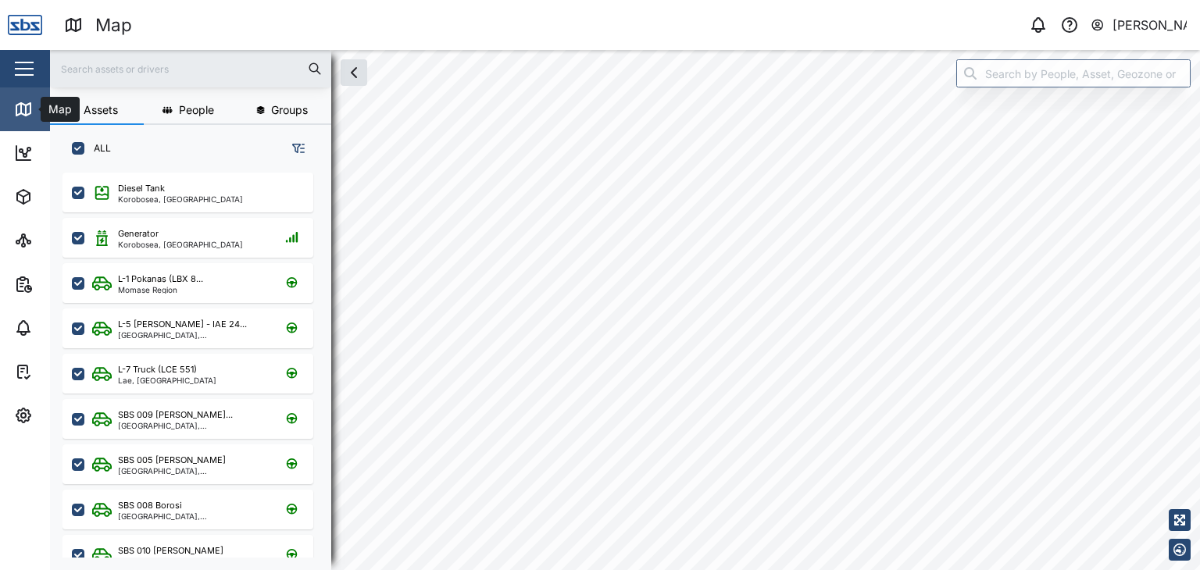
checkbox input "true"
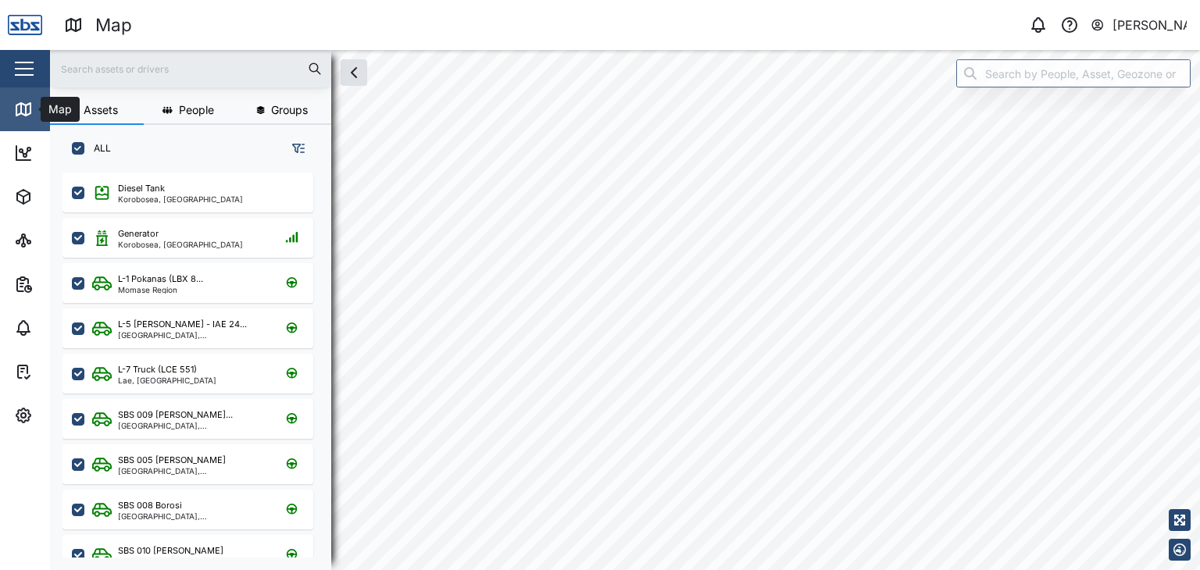
checkbox input "true"
